Goal: Navigation & Orientation: Understand site structure

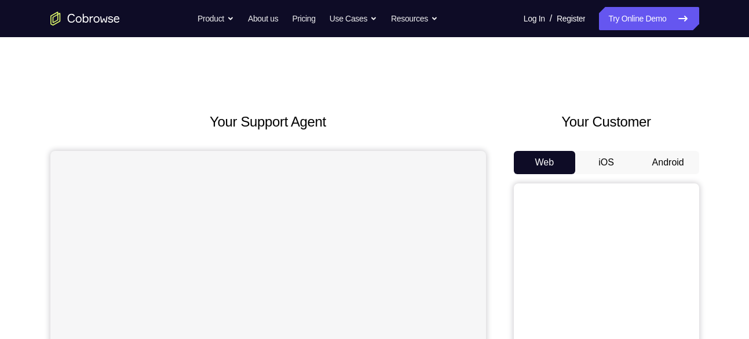
click at [664, 155] on button "Android" at bounding box center [669, 162] width 62 height 23
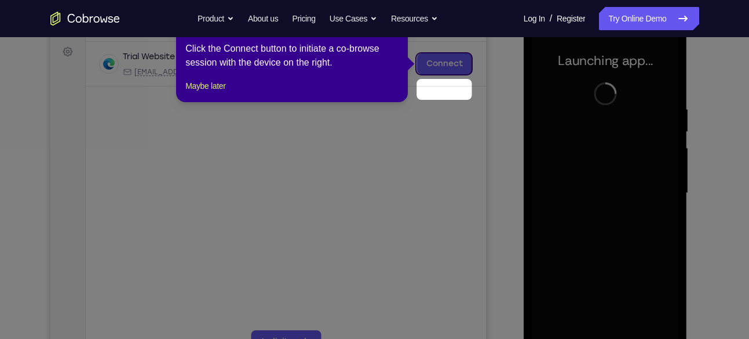
scroll to position [139, 0]
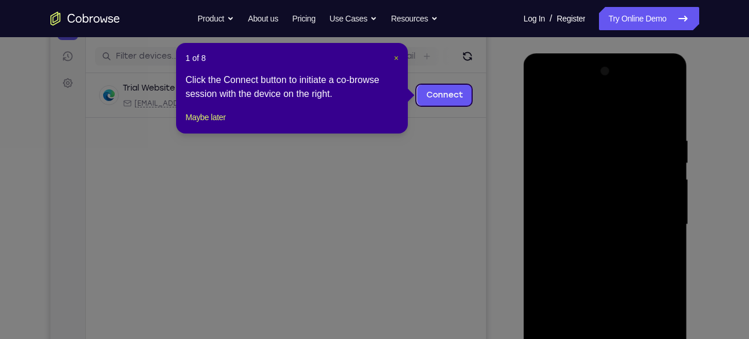
click at [396, 54] on span "×" at bounding box center [396, 57] width 5 height 9
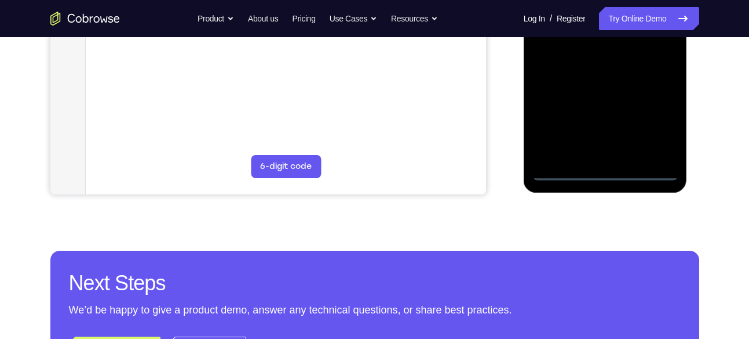
scroll to position [390, 0]
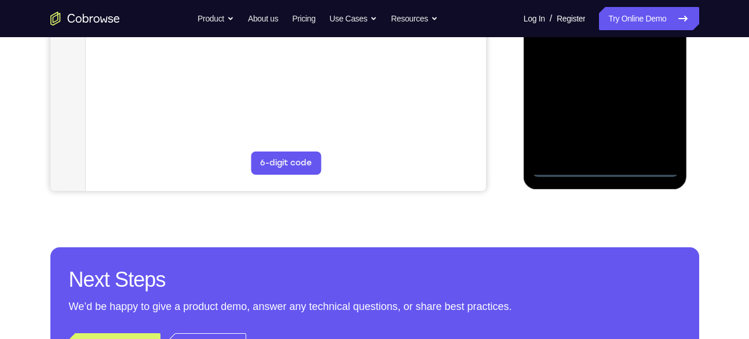
click at [664, 110] on div at bounding box center [606, 14] width 146 height 325
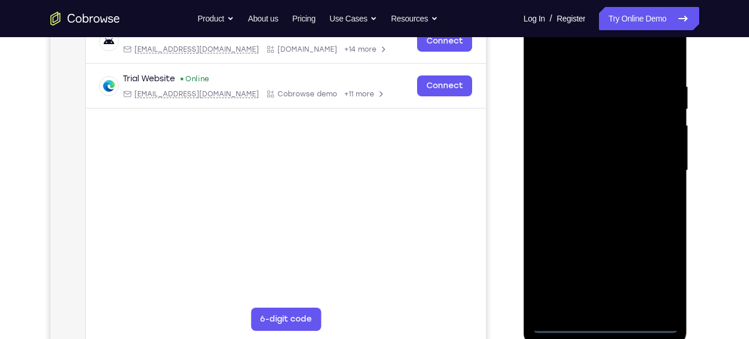
scroll to position [164, 0]
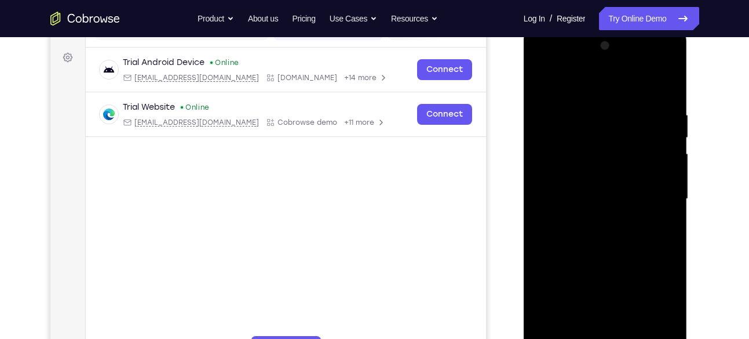
click at [556, 63] on div at bounding box center [606, 199] width 146 height 325
click at [657, 198] on div at bounding box center [606, 199] width 146 height 325
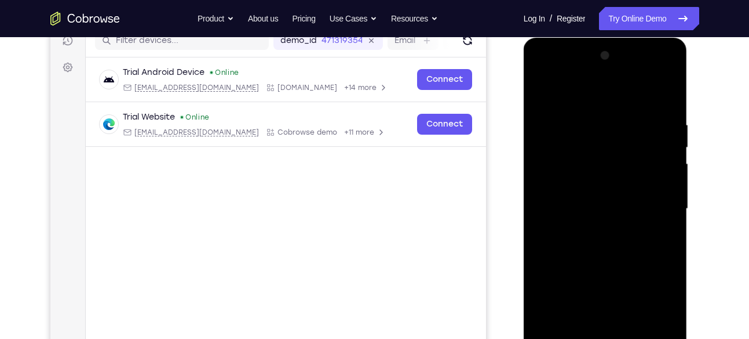
click at [592, 227] on div at bounding box center [606, 208] width 146 height 325
click at [605, 179] on div at bounding box center [606, 208] width 146 height 325
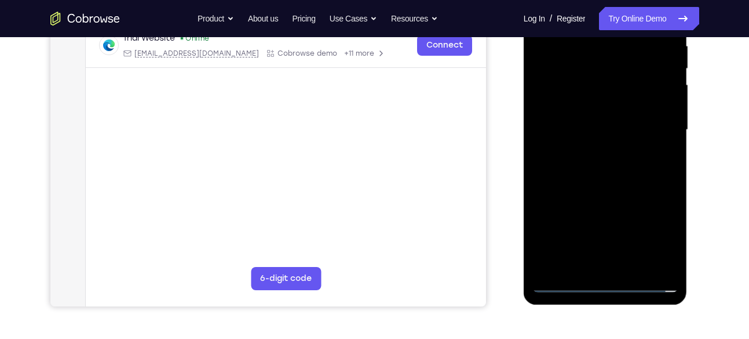
scroll to position [242, 0]
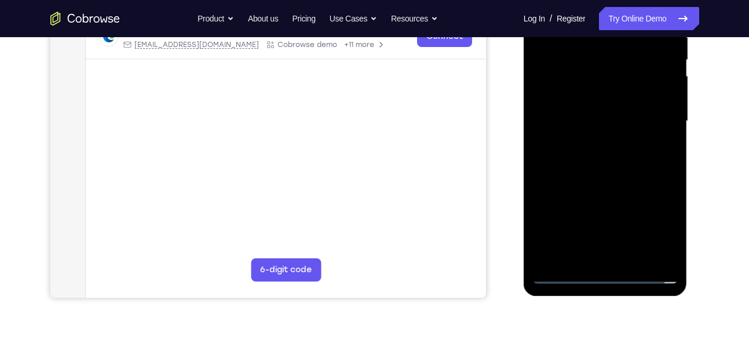
click at [667, 253] on div at bounding box center [606, 121] width 146 height 325
click at [562, 274] on div at bounding box center [606, 121] width 146 height 325
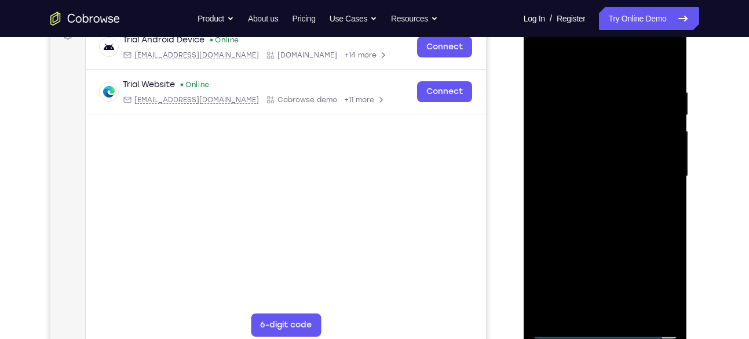
scroll to position [163, 0]
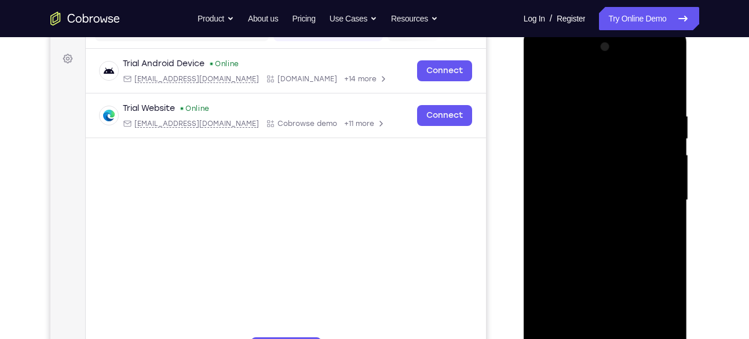
click at [616, 173] on div at bounding box center [606, 200] width 146 height 325
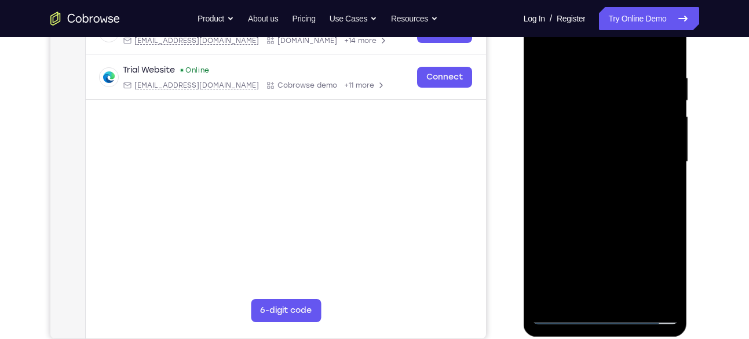
scroll to position [202, 0]
click at [674, 283] on div at bounding box center [606, 161] width 146 height 325
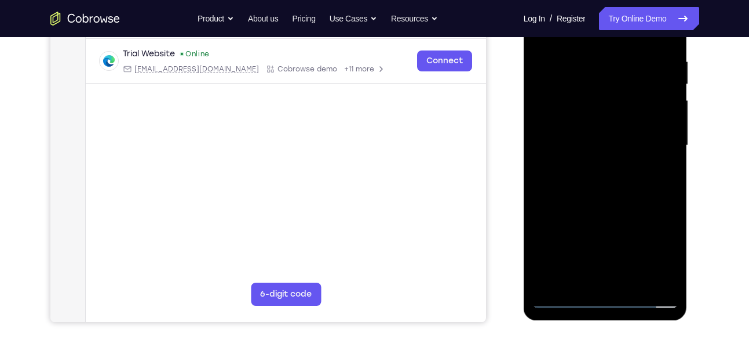
scroll to position [218, 0]
drag, startPoint x: 615, startPoint y: 198, endPoint x: 621, endPoint y: 171, distance: 28.0
click at [621, 171] on div at bounding box center [606, 145] width 146 height 325
click at [615, 145] on div at bounding box center [606, 145] width 146 height 325
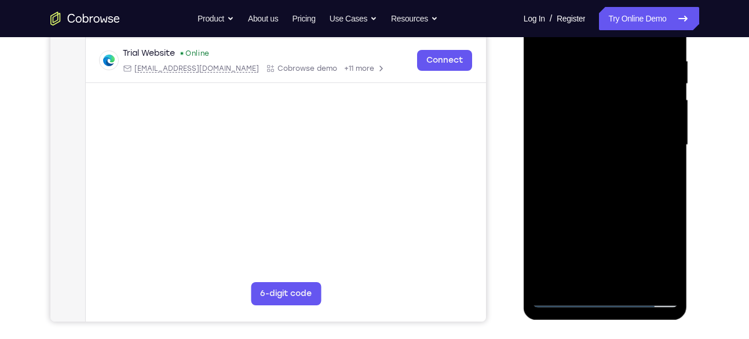
drag, startPoint x: 623, startPoint y: 188, endPoint x: 622, endPoint y: 88, distance: 99.7
click at [622, 88] on div at bounding box center [606, 145] width 146 height 325
drag, startPoint x: 620, startPoint y: 238, endPoint x: 625, endPoint y: 126, distance: 112.0
click at [625, 126] on div at bounding box center [606, 145] width 146 height 325
drag, startPoint x: 610, startPoint y: 227, endPoint x: 618, endPoint y: 137, distance: 90.8
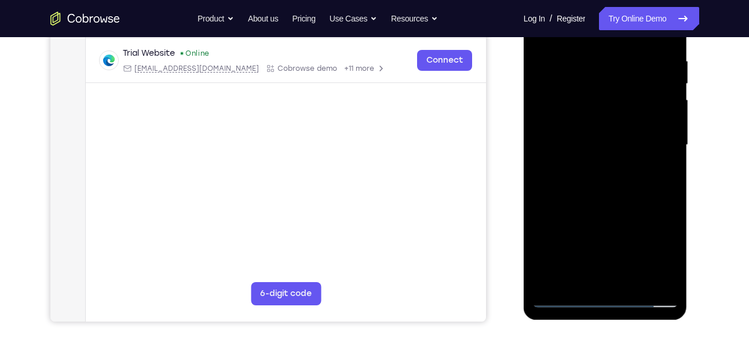
click at [618, 137] on div at bounding box center [606, 145] width 146 height 325
drag, startPoint x: 631, startPoint y: 196, endPoint x: 631, endPoint y: 154, distance: 42.3
click at [631, 154] on div at bounding box center [606, 145] width 146 height 325
drag, startPoint x: 624, startPoint y: 211, endPoint x: 624, endPoint y: 161, distance: 50.4
click at [624, 161] on div at bounding box center [606, 145] width 146 height 325
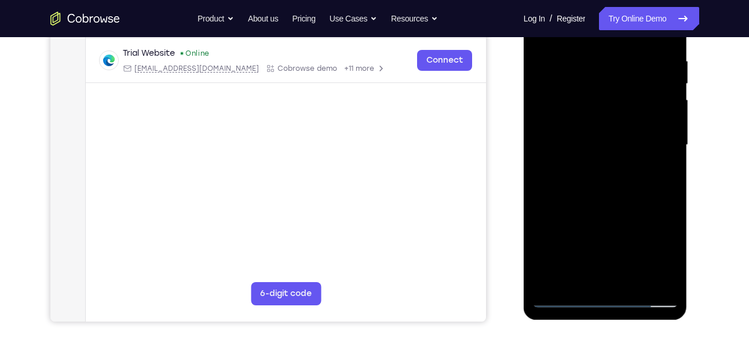
click at [674, 168] on div at bounding box center [606, 145] width 146 height 325
click at [540, 160] on div at bounding box center [606, 145] width 146 height 325
drag, startPoint x: 609, startPoint y: 194, endPoint x: 614, endPoint y: 156, distance: 38.6
click at [614, 156] on div at bounding box center [606, 145] width 146 height 325
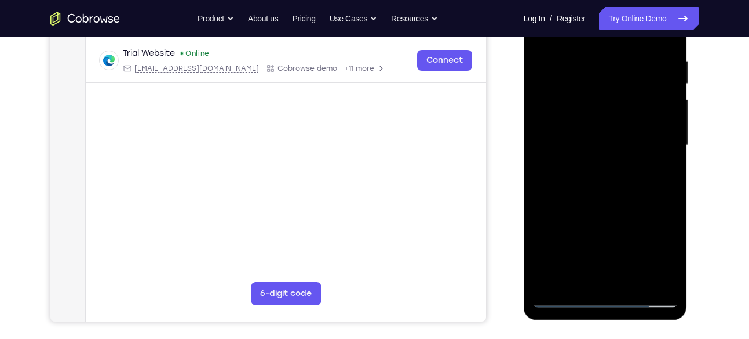
click at [614, 156] on div at bounding box center [606, 145] width 146 height 325
drag, startPoint x: 620, startPoint y: 180, endPoint x: 620, endPoint y: 105, distance: 74.8
click at [620, 105] on div at bounding box center [606, 145] width 146 height 325
drag, startPoint x: 605, startPoint y: 195, endPoint x: 618, endPoint y: 95, distance: 100.5
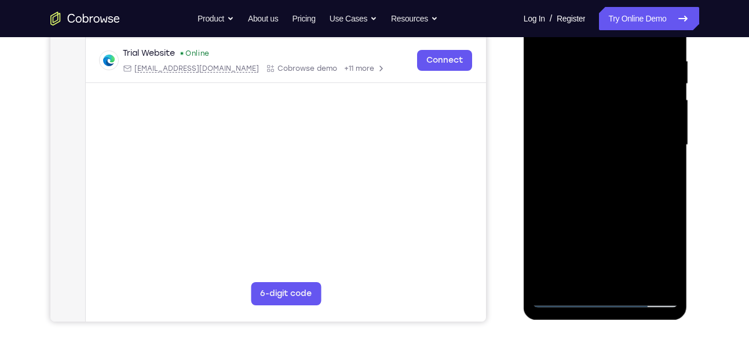
click at [618, 95] on div at bounding box center [606, 145] width 146 height 325
drag, startPoint x: 613, startPoint y: 184, endPoint x: 618, endPoint y: 117, distance: 67.4
click at [618, 117] on div at bounding box center [606, 145] width 146 height 325
drag, startPoint x: 620, startPoint y: 192, endPoint x: 629, endPoint y: 61, distance: 130.8
click at [629, 61] on div at bounding box center [606, 145] width 146 height 325
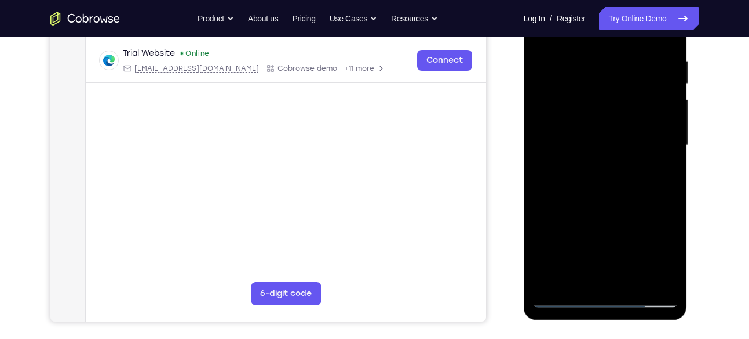
drag, startPoint x: 609, startPoint y: 227, endPoint x: 618, endPoint y: 161, distance: 66.7
click at [618, 161] on div at bounding box center [606, 145] width 146 height 325
drag, startPoint x: 620, startPoint y: 213, endPoint x: 615, endPoint y: 88, distance: 125.9
click at [615, 88] on div at bounding box center [606, 145] width 146 height 325
click at [631, 278] on div at bounding box center [606, 145] width 146 height 325
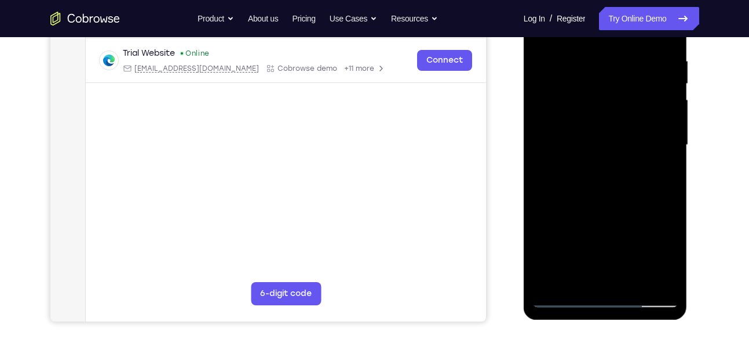
click at [624, 203] on div at bounding box center [606, 145] width 146 height 325
click at [584, 143] on div at bounding box center [606, 145] width 146 height 325
drag, startPoint x: 595, startPoint y: 140, endPoint x: 585, endPoint y: 228, distance: 88.7
click at [585, 228] on div at bounding box center [606, 145] width 146 height 325
drag, startPoint x: 595, startPoint y: 152, endPoint x: 591, endPoint y: 252, distance: 99.2
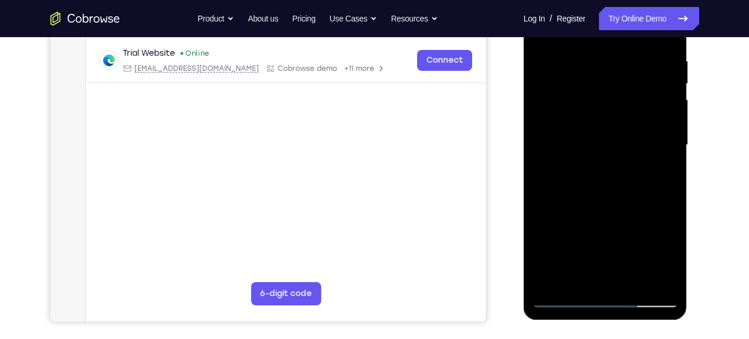
click at [591, 252] on div at bounding box center [606, 145] width 146 height 325
drag, startPoint x: 606, startPoint y: 228, endPoint x: 616, endPoint y: 146, distance: 82.8
click at [616, 146] on div at bounding box center [606, 145] width 146 height 325
drag, startPoint x: 604, startPoint y: 169, endPoint x: 602, endPoint y: 90, distance: 79.4
click at [602, 90] on div at bounding box center [606, 145] width 146 height 325
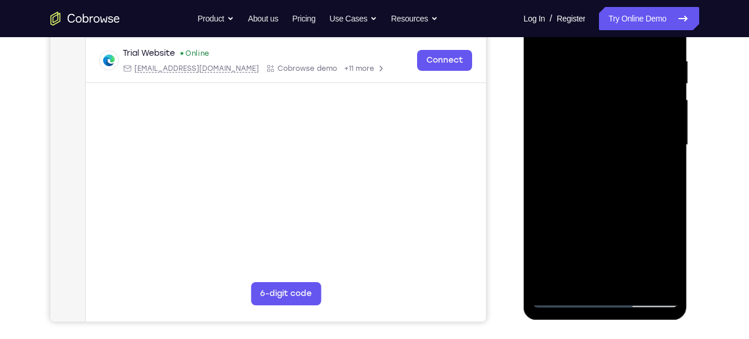
drag, startPoint x: 617, startPoint y: 173, endPoint x: 617, endPoint y: 121, distance: 52.7
click at [617, 121] on div at bounding box center [606, 145] width 146 height 325
drag, startPoint x: 627, startPoint y: 223, endPoint x: 628, endPoint y: 170, distance: 52.8
click at [628, 170] on div at bounding box center [606, 145] width 146 height 325
click at [562, 295] on div at bounding box center [606, 145] width 146 height 325
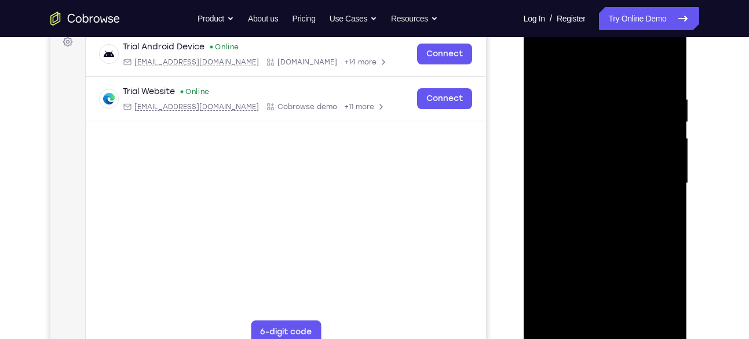
scroll to position [179, 0]
click at [541, 70] on div at bounding box center [606, 183] width 146 height 325
click at [587, 85] on div at bounding box center [606, 183] width 146 height 325
click at [676, 139] on div at bounding box center [606, 183] width 146 height 325
click at [668, 137] on div at bounding box center [606, 183] width 146 height 325
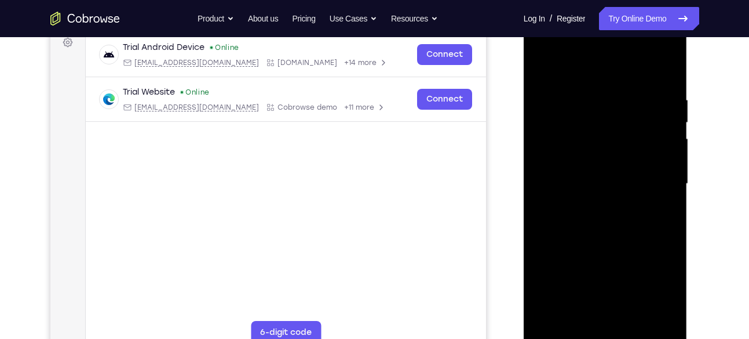
scroll to position [192, 0]
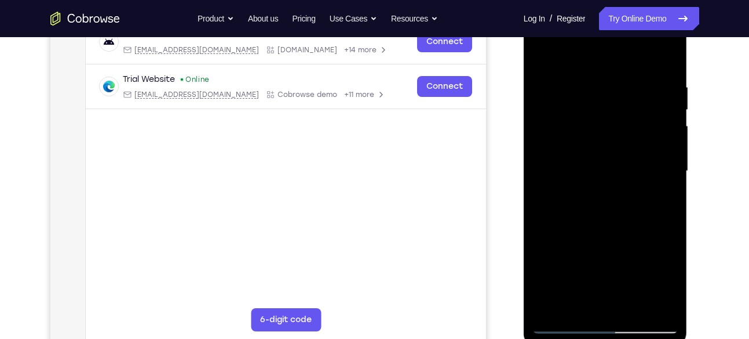
click at [674, 133] on div at bounding box center [606, 171] width 146 height 325
click at [668, 120] on div at bounding box center [606, 171] width 146 height 325
click at [665, 104] on div at bounding box center [606, 171] width 146 height 325
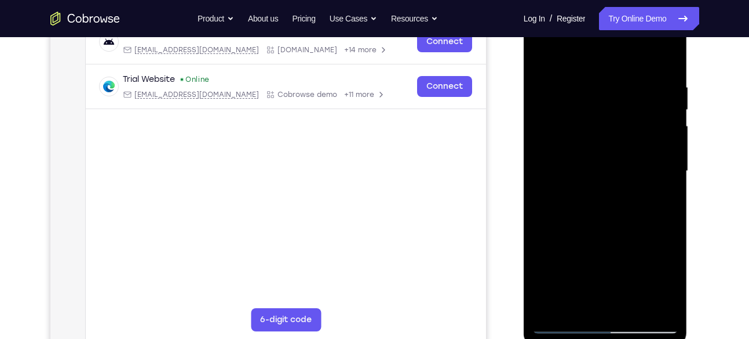
click at [668, 90] on div at bounding box center [606, 171] width 146 height 325
click at [667, 55] on div at bounding box center [606, 171] width 146 height 325
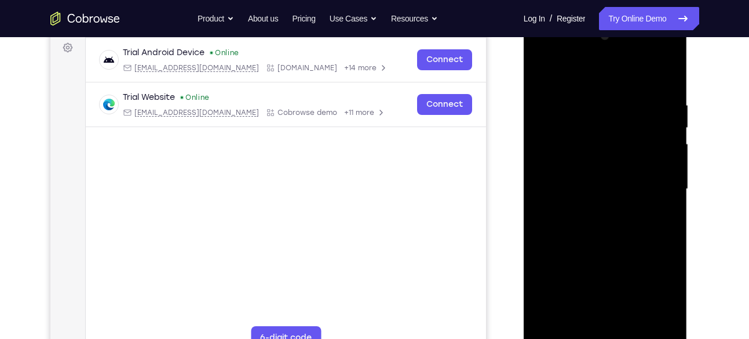
scroll to position [173, 0]
drag, startPoint x: 647, startPoint y: 90, endPoint x: 562, endPoint y: 104, distance: 86.3
click at [562, 104] on div at bounding box center [606, 189] width 146 height 325
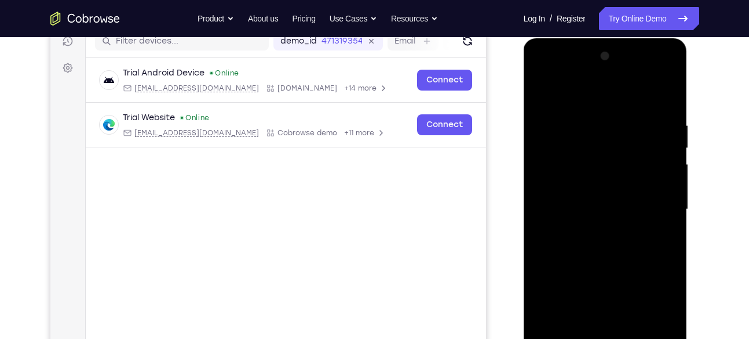
scroll to position [152, 0]
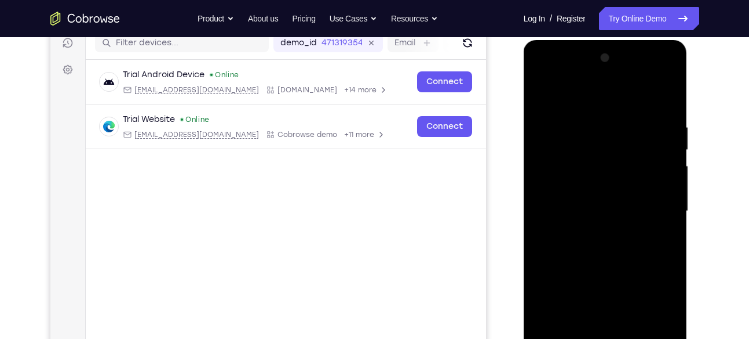
click at [616, 112] on div at bounding box center [606, 211] width 146 height 325
click at [555, 213] on div at bounding box center [606, 211] width 146 height 325
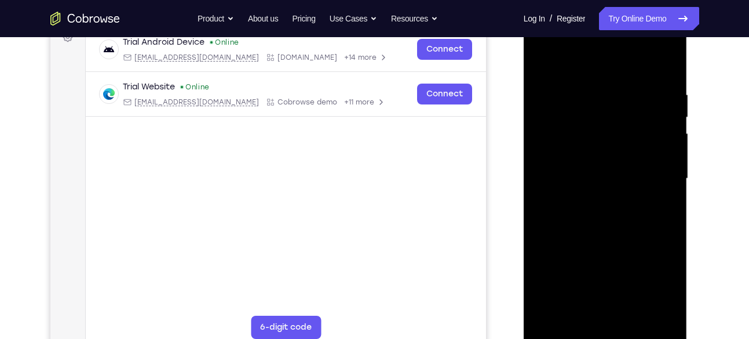
scroll to position [172, 0]
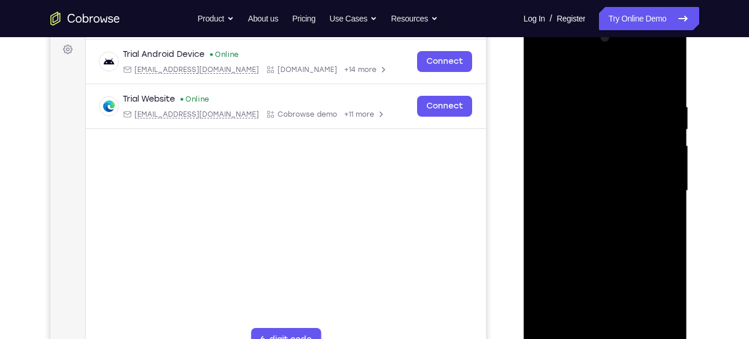
click at [658, 140] on div at bounding box center [606, 190] width 146 height 325
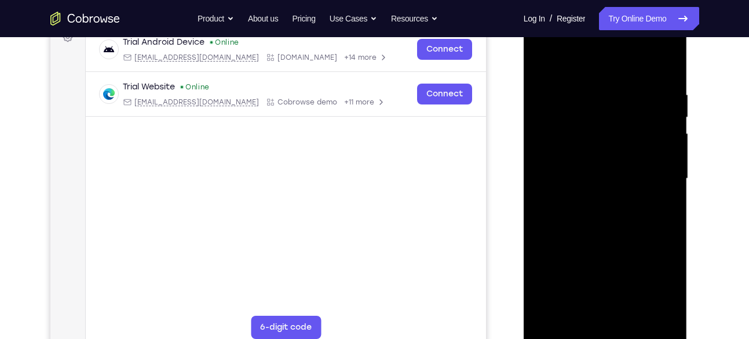
click at [658, 140] on div at bounding box center [606, 178] width 146 height 325
click at [659, 144] on div at bounding box center [606, 178] width 146 height 325
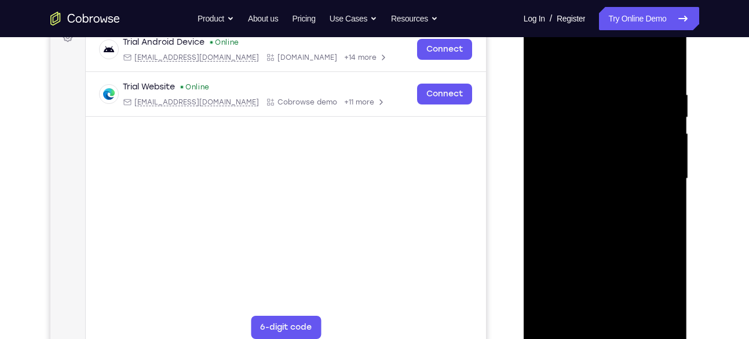
click at [663, 64] on div at bounding box center [606, 178] width 146 height 325
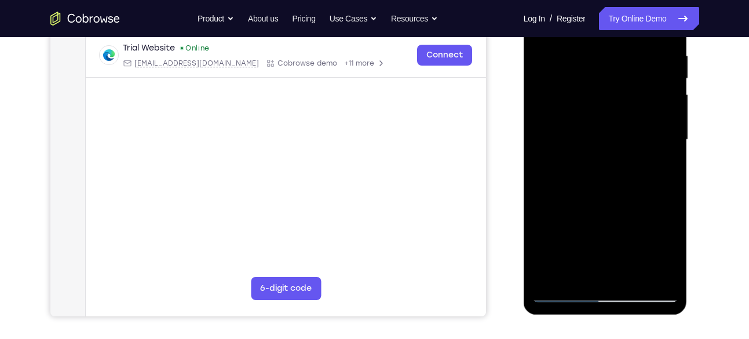
scroll to position [230, 0]
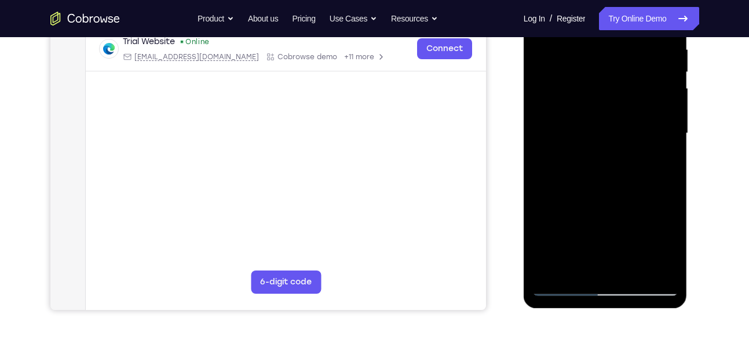
drag, startPoint x: 597, startPoint y: 222, endPoint x: 598, endPoint y: 17, distance: 205.2
click at [598, 17] on div at bounding box center [606, 133] width 146 height 325
drag, startPoint x: 611, startPoint y: 226, endPoint x: 606, endPoint y: 37, distance: 189.6
click at [606, 37] on div at bounding box center [606, 133] width 146 height 325
drag, startPoint x: 636, startPoint y: 188, endPoint x: 623, endPoint y: 38, distance: 150.2
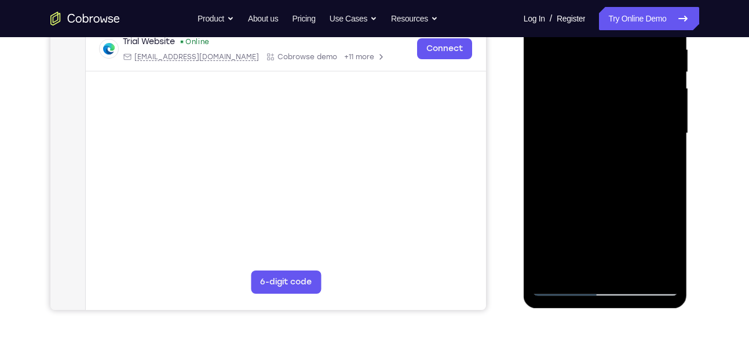
click at [623, 38] on div at bounding box center [606, 133] width 146 height 325
drag, startPoint x: 606, startPoint y: 212, endPoint x: 617, endPoint y: -2, distance: 214.1
click at [617, 0] on div at bounding box center [606, 133] width 146 height 325
drag, startPoint x: 634, startPoint y: 216, endPoint x: 621, endPoint y: 16, distance: 199.8
click at [621, 16] on div at bounding box center [606, 133] width 146 height 325
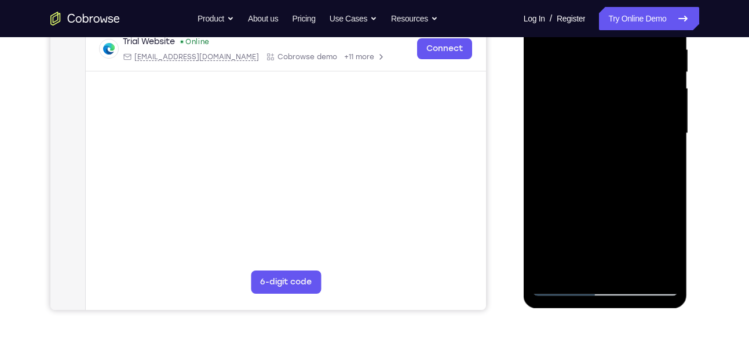
drag, startPoint x: 610, startPoint y: 200, endPoint x: 601, endPoint y: 24, distance: 175.9
click at [601, 24] on div at bounding box center [606, 133] width 146 height 325
click at [658, 264] on div at bounding box center [606, 133] width 146 height 325
drag, startPoint x: 630, startPoint y: 208, endPoint x: 629, endPoint y: 244, distance: 36.5
click at [629, 244] on div at bounding box center [606, 133] width 146 height 325
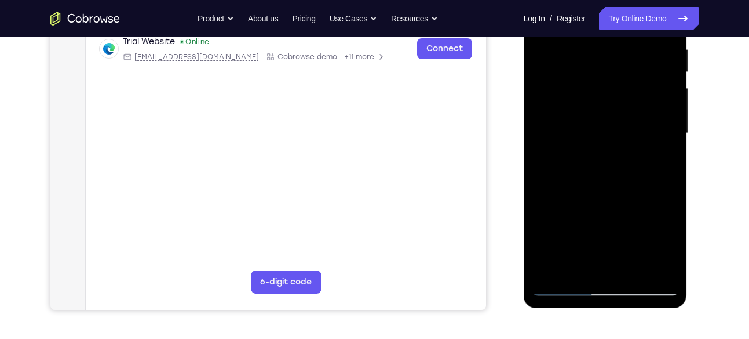
scroll to position [214, 0]
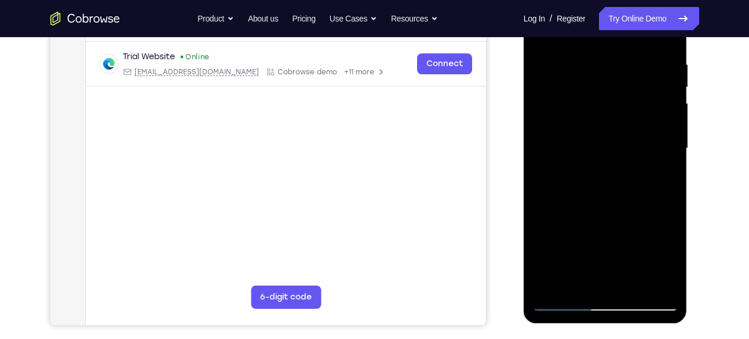
click at [612, 162] on div at bounding box center [606, 148] width 146 height 325
drag, startPoint x: 602, startPoint y: 186, endPoint x: 597, endPoint y: 71, distance: 115.4
click at [597, 71] on div at bounding box center [606, 148] width 146 height 325
drag, startPoint x: 592, startPoint y: 247, endPoint x: 597, endPoint y: 212, distance: 35.1
click at [597, 212] on div at bounding box center [606, 148] width 146 height 325
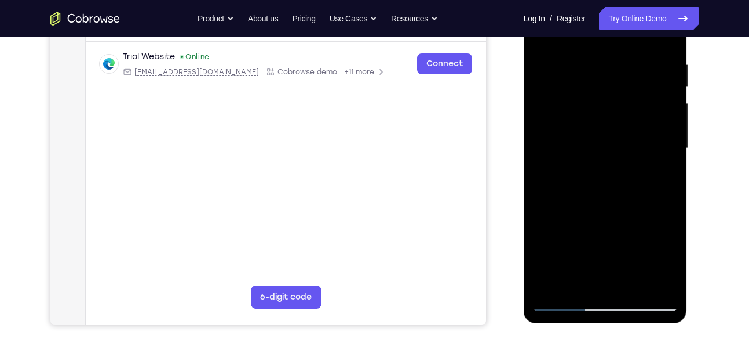
click at [547, 196] on div at bounding box center [606, 148] width 146 height 325
drag, startPoint x: 630, startPoint y: 88, endPoint x: 630, endPoint y: 150, distance: 62.0
click at [630, 150] on div at bounding box center [606, 148] width 146 height 325
click at [562, 234] on div at bounding box center [606, 148] width 146 height 325
click at [667, 144] on div at bounding box center [606, 148] width 146 height 325
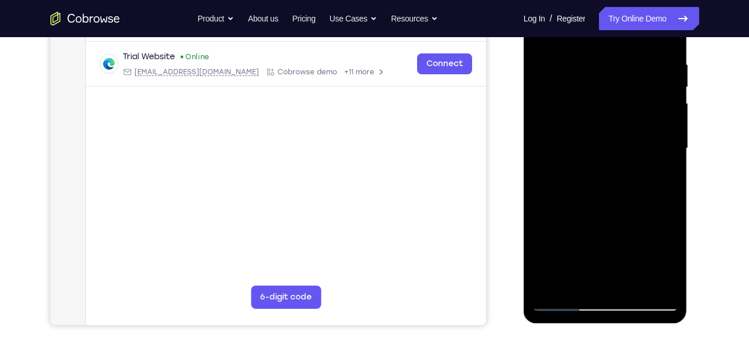
click at [671, 147] on div at bounding box center [606, 148] width 146 height 325
click at [667, 148] on div at bounding box center [606, 148] width 146 height 325
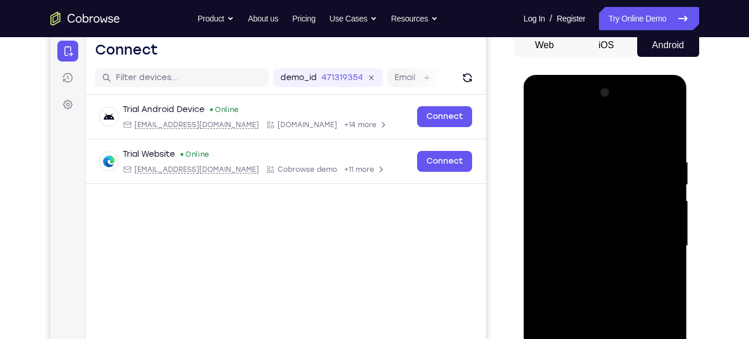
scroll to position [104, 0]
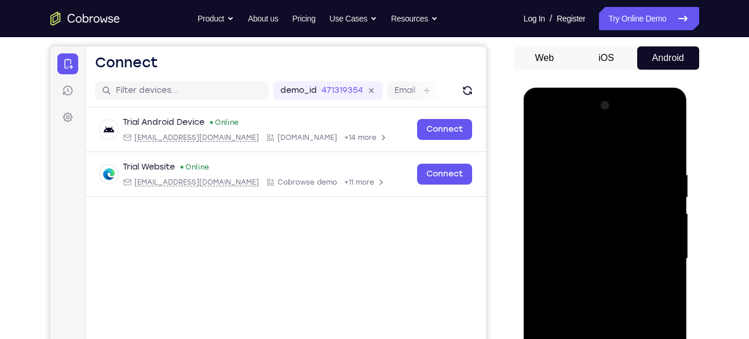
click at [541, 136] on div at bounding box center [606, 258] width 146 height 325
click at [545, 138] on div at bounding box center [606, 258] width 146 height 325
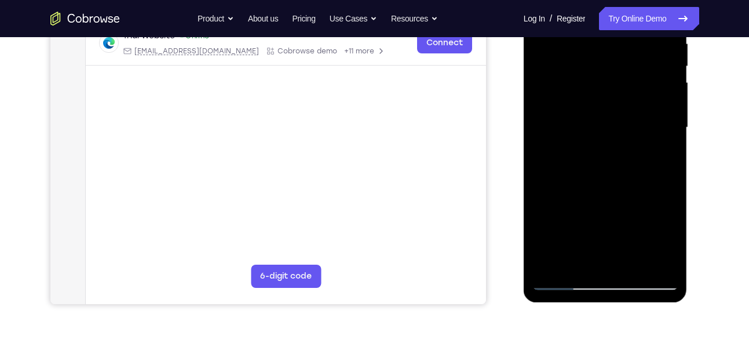
scroll to position [243, 0]
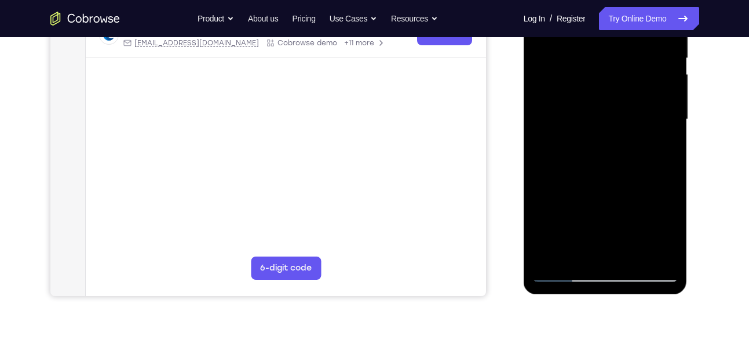
click at [550, 257] on div at bounding box center [606, 119] width 146 height 325
